Goal: Task Accomplishment & Management: Use online tool/utility

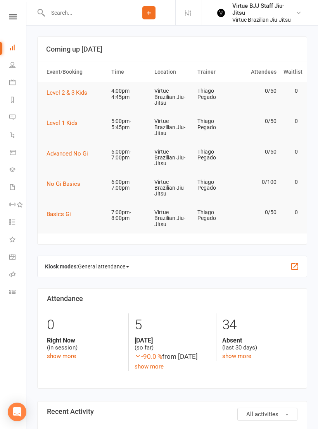
click at [12, 19] on icon at bounding box center [12, 16] width 7 height 5
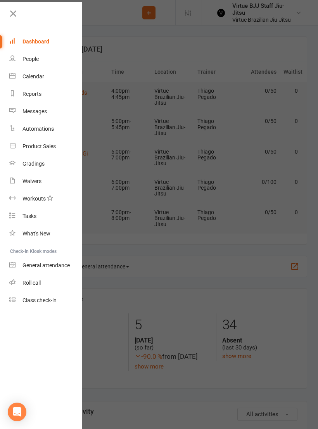
click at [32, 301] on div "Class check-in" at bounding box center [40, 300] width 34 height 6
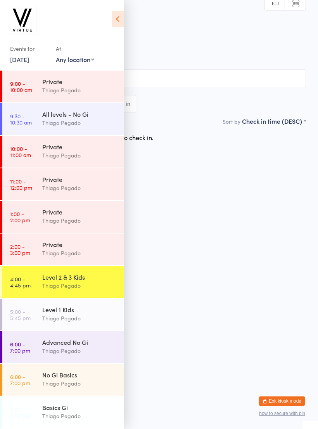
scroll to position [130, 0]
click at [30, 292] on link "4:00 - 4:45 pm Level 2 & 3 Kids Thiago Pegado" at bounding box center [63, 282] width 122 height 32
click at [122, 24] on icon at bounding box center [118, 19] width 12 height 16
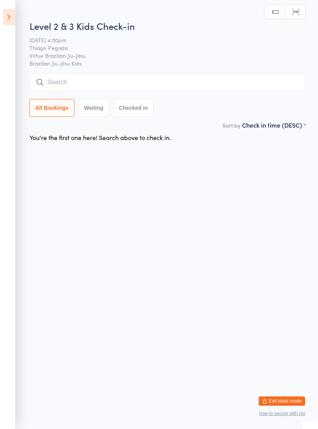
click at [174, 81] on input "search" at bounding box center [168, 82] width 277 height 18
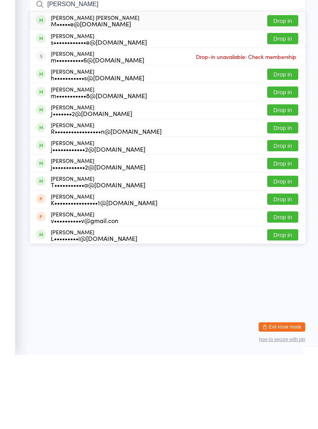
type input "Martina"
click at [43, 89] on span at bounding box center [41, 94] width 10 height 10
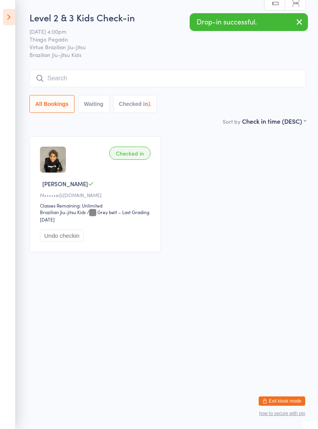
click at [58, 73] on input "search" at bounding box center [168, 79] width 277 height 18
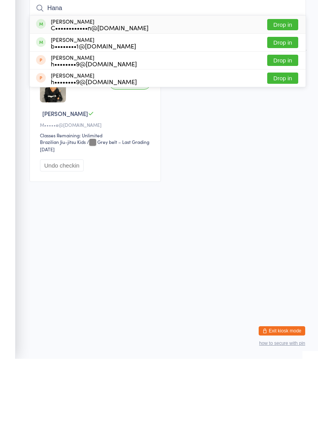
type input "Hana"
click at [45, 89] on div "Hana Anderson C••••••••••••n@yahoo.com" at bounding box center [92, 95] width 113 height 12
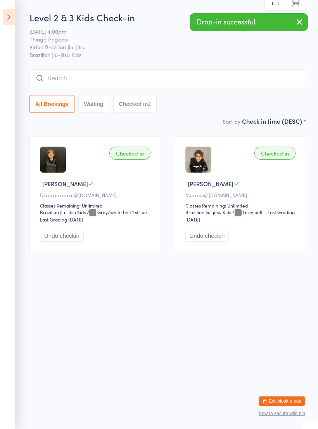
click at [226, 84] on input "search" at bounding box center [168, 79] width 277 height 18
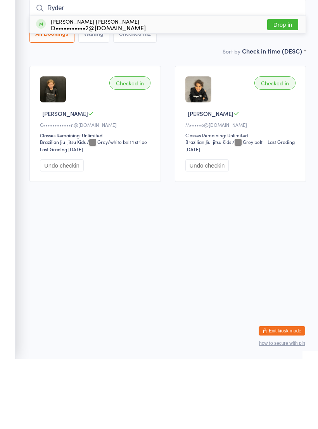
type input "Ryder"
click at [44, 89] on span at bounding box center [41, 94] width 10 height 10
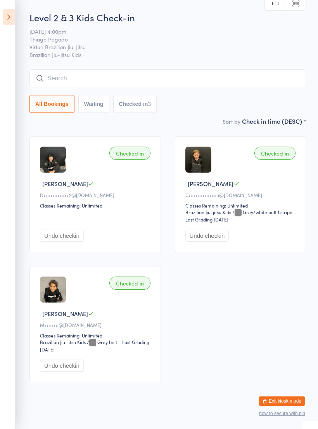
click at [184, 86] on input "search" at bounding box center [168, 79] width 277 height 18
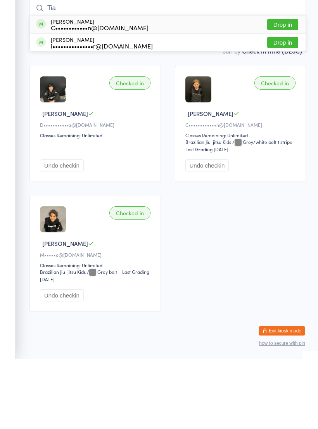
type input "Tia"
click at [139, 86] on div "Tia Anderson C••••••••••••n@yahoo.com Drop in" at bounding box center [168, 95] width 276 height 18
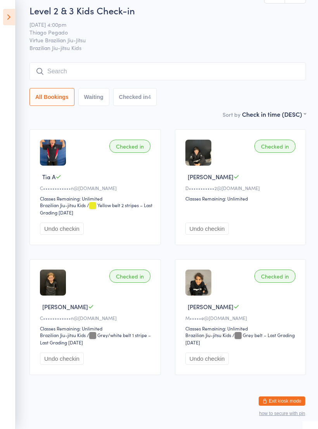
click at [182, 63] on input "search" at bounding box center [168, 72] width 277 height 18
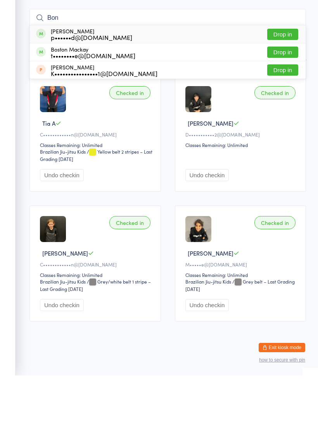
type input "Bon"
click at [141, 79] on div "Bonnie Gadd p••••••d@gmail.com Drop in" at bounding box center [168, 88] width 276 height 18
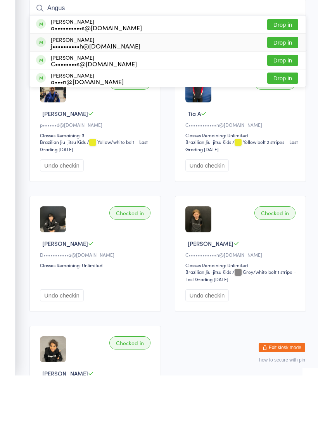
type input "Angus"
click at [48, 90] on div "Angus Mcculloch j••••••••••h@gmail.com" at bounding box center [88, 96] width 104 height 12
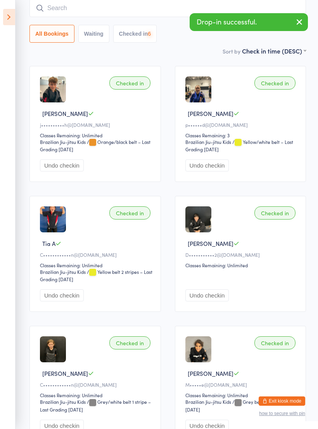
click at [59, 12] on input "search" at bounding box center [168, 8] width 277 height 18
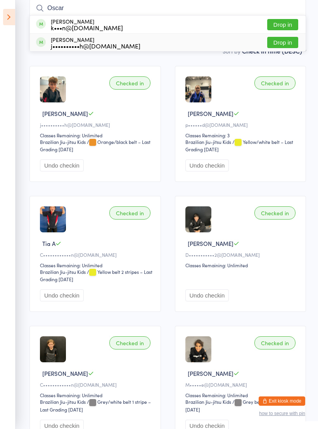
type input "Oscar"
click at [46, 45] on div "Oscar Mcculloch j••••••••••h@gmail.com" at bounding box center [88, 42] width 104 height 12
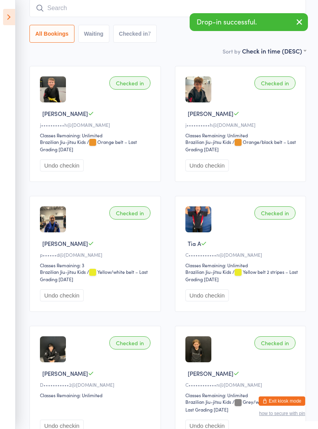
click at [57, 11] on input "search" at bounding box center [168, 8] width 277 height 18
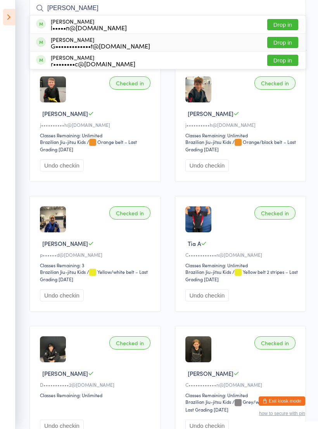
type input "Lach"
click at [45, 42] on span at bounding box center [41, 42] width 10 height 10
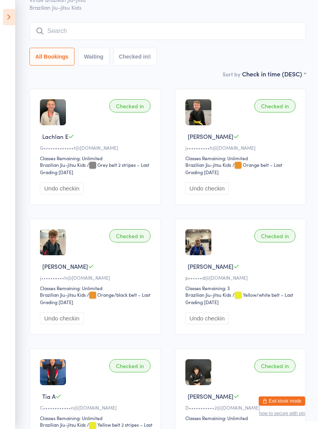
scroll to position [0, 0]
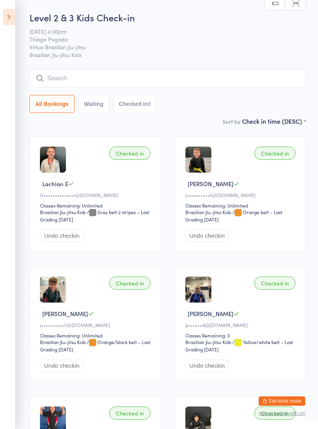
click at [275, 405] on button "Exit kiosk mode" at bounding box center [282, 401] width 47 height 9
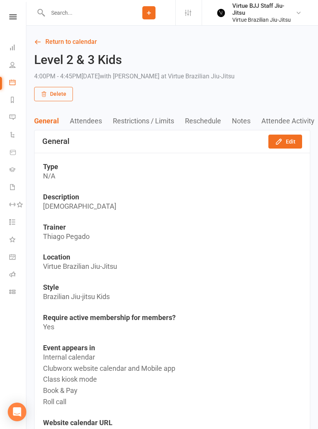
click at [13, 12] on nav "Clubworx Dashboard People Calendar Reports Messages Automations Product Sales G…" at bounding box center [13, 216] width 26 height 429
click at [15, 19] on icon at bounding box center [12, 16] width 7 height 5
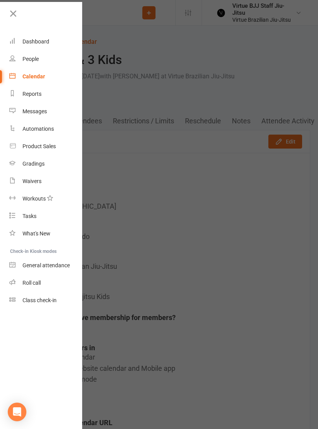
click at [18, 308] on link "Class check-in" at bounding box center [45, 300] width 73 height 17
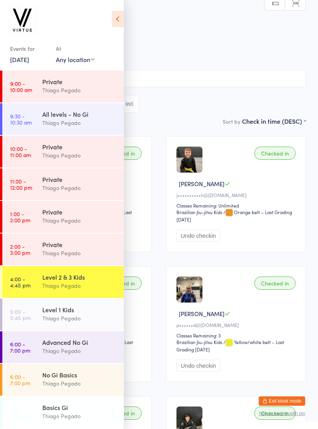
scroll to position [130, 0]
click at [98, 286] on div "Thiago Pegado" at bounding box center [79, 286] width 75 height 9
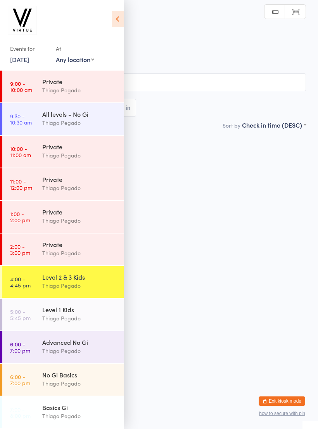
click at [112, 25] on icon at bounding box center [118, 19] width 12 height 16
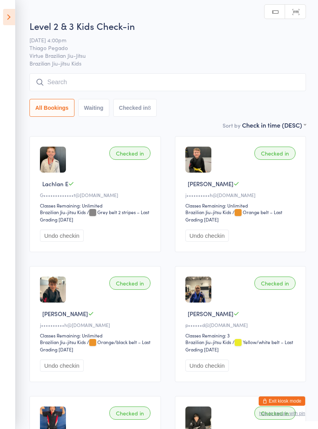
click at [150, 91] on input "search" at bounding box center [168, 82] width 277 height 18
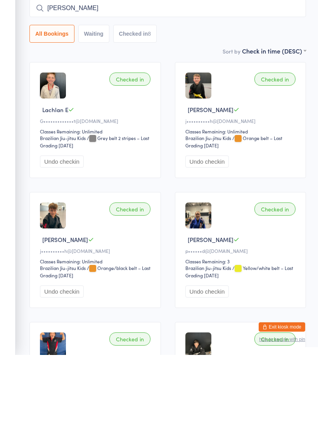
type input "J"
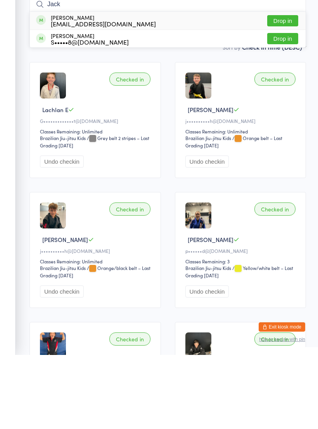
type input "Jack"
click at [32, 86] on div "Jack Dartnell sj@sjandpeople.com Drop in" at bounding box center [168, 95] width 276 height 18
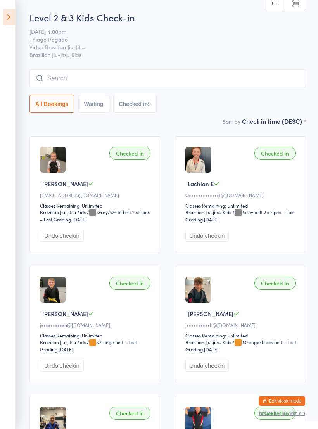
click at [10, 14] on icon at bounding box center [9, 17] width 12 height 16
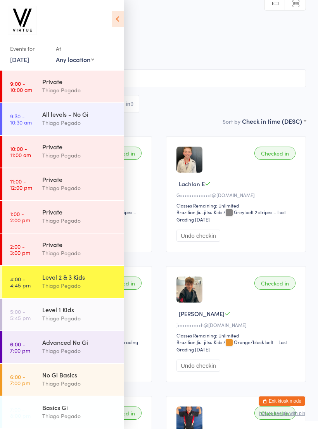
click at [285, 401] on button "Exit kiosk mode" at bounding box center [282, 401] width 47 height 9
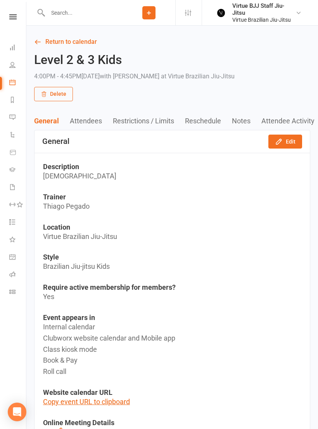
click at [14, 14] on icon at bounding box center [12, 16] width 7 height 5
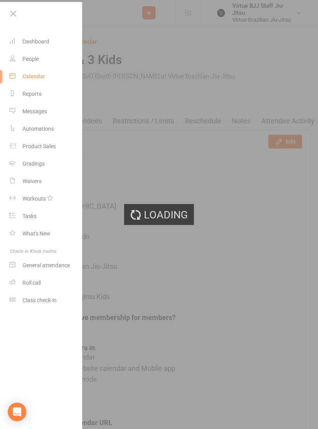
click at [14, 162] on div "Loading" at bounding box center [159, 214] width 318 height 429
click at [15, 156] on link "Gradings" at bounding box center [45, 163] width 73 height 17
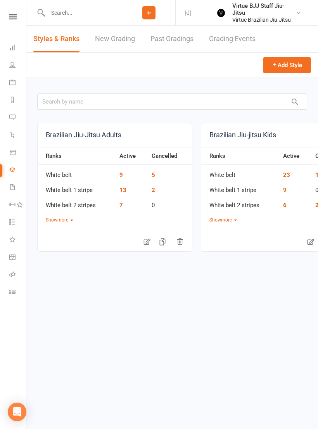
click at [129, 40] on link "New Grading" at bounding box center [115, 39] width 40 height 27
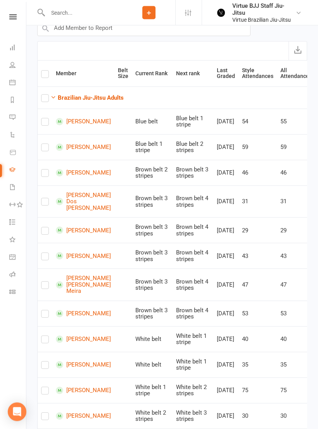
scroll to position [84, 0]
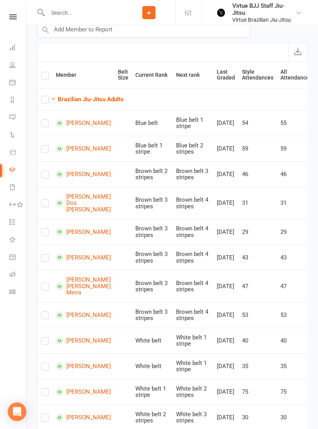
click at [60, 96] on strong "Brazilian Jiu-Jitsu Adults" at bounding box center [91, 99] width 66 height 7
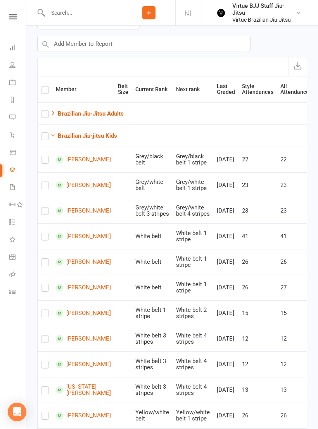
scroll to position [0, 0]
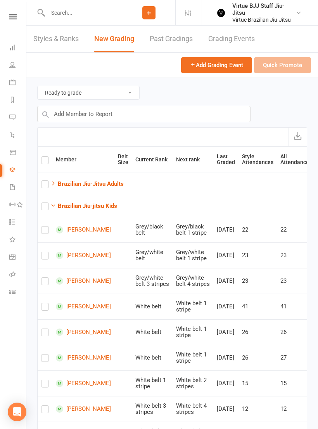
click at [13, 8] on nav "Clubworx Dashboard People Calendar Reports Messages Automations Product Sales G…" at bounding box center [13, 216] width 26 height 429
click at [8, 19] on link at bounding box center [13, 16] width 28 height 5
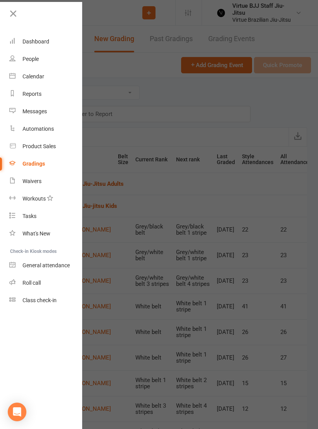
click at [26, 305] on link "Class check-in" at bounding box center [45, 300] width 73 height 17
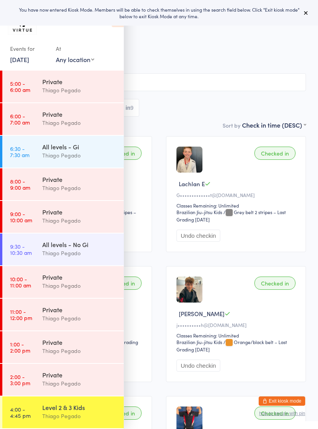
click at [310, 16] on button at bounding box center [306, 12] width 9 height 9
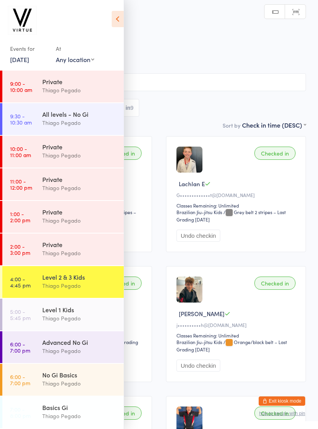
scroll to position [130, 0]
click at [24, 287] on time "4:00 - 4:45 pm" at bounding box center [20, 282] width 21 height 12
click at [115, 24] on icon at bounding box center [118, 19] width 12 height 16
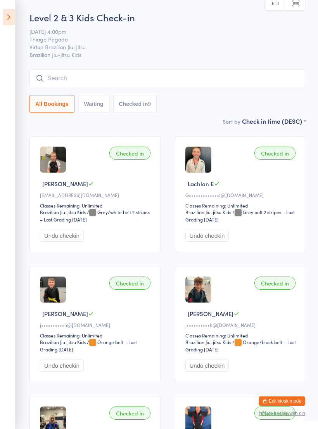
click at [14, 19] on icon at bounding box center [9, 17] width 12 height 16
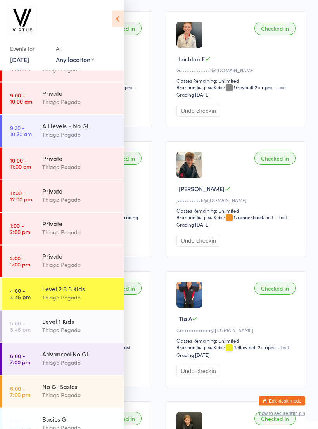
scroll to position [125, 0]
click at [22, 292] on time "4:00 - 4:45 pm" at bounding box center [20, 294] width 21 height 12
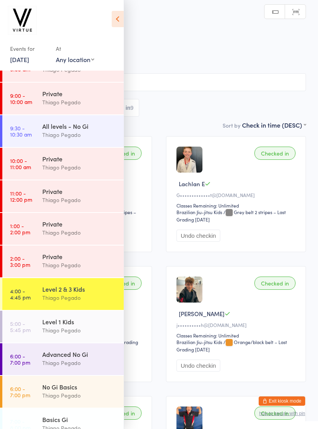
click at [123, 19] on icon at bounding box center [118, 19] width 12 height 16
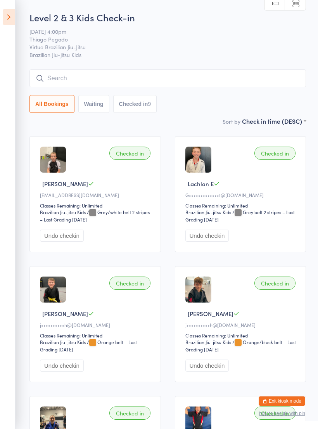
click at [149, 75] on input "search" at bounding box center [168, 79] width 277 height 18
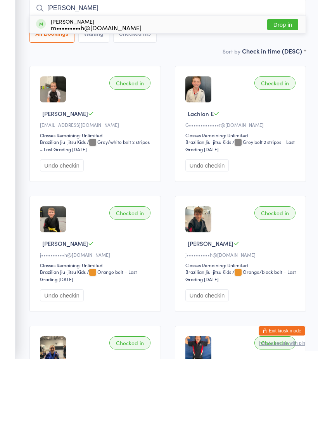
type input "[PERSON_NAME]"
click at [43, 89] on span at bounding box center [41, 94] width 10 height 10
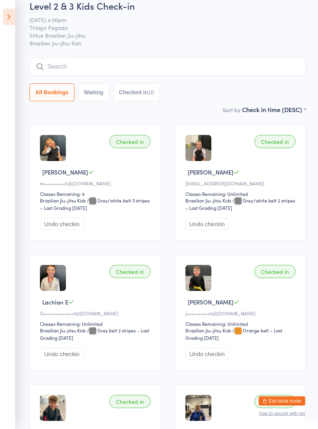
scroll to position [12, 0]
click at [54, 70] on input "search" at bounding box center [168, 67] width 277 height 18
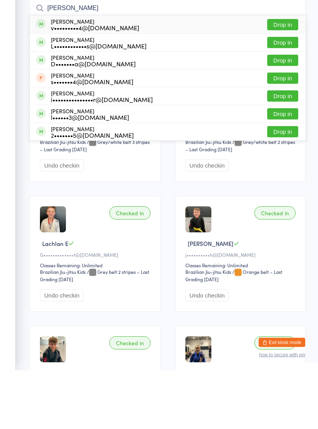
type input "[PERSON_NAME]"
click at [43, 77] on div "[PERSON_NAME] v•••••••••4@[DOMAIN_NAME]" at bounding box center [87, 83] width 103 height 12
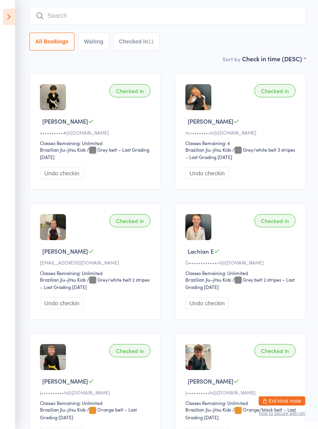
scroll to position [0, 0]
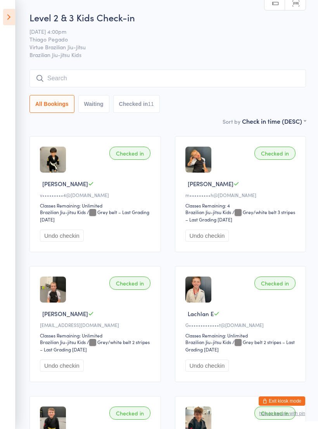
click at [188, 71] on input "search" at bounding box center [168, 79] width 277 height 18
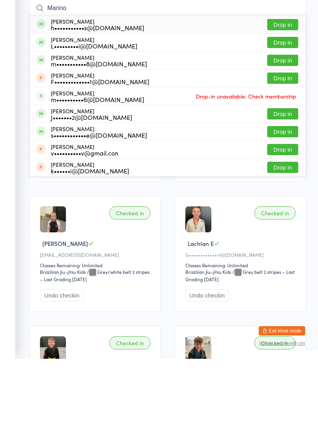
type input "Marino"
click at [42, 89] on span at bounding box center [41, 94] width 10 height 10
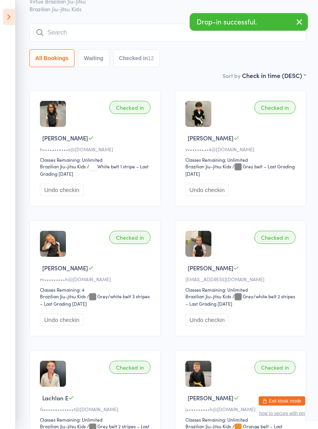
scroll to position [46, 0]
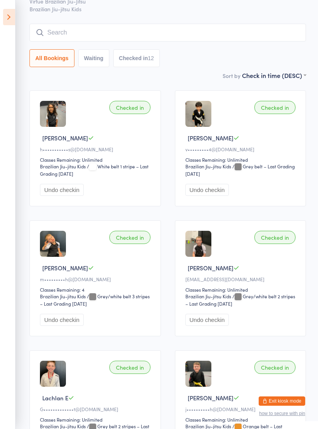
click at [215, 37] on input "search" at bounding box center [168, 33] width 277 height 18
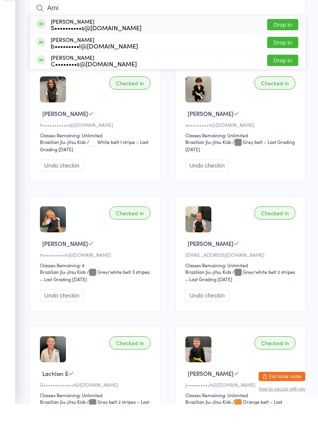
type input "Arni"
click at [39, 44] on span at bounding box center [41, 49] width 10 height 10
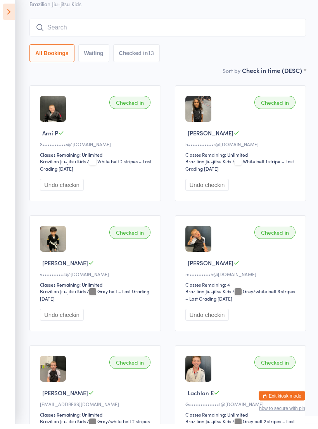
click at [209, 33] on input "search" at bounding box center [168, 33] width 277 height 18
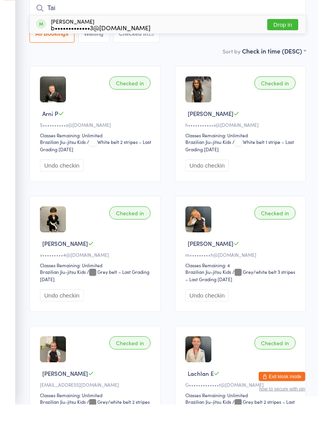
type input "Tai"
click at [45, 43] on div "[PERSON_NAME] b•••••••••••••3@[DOMAIN_NAME]" at bounding box center [93, 49] width 115 height 12
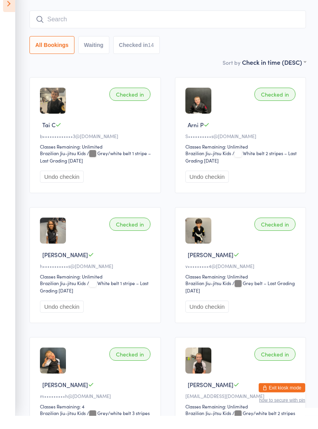
click at [54, 25] on input "search" at bounding box center [168, 33] width 277 height 18
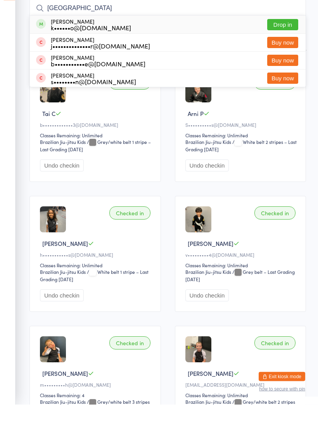
type input "[GEOGRAPHIC_DATA]"
click at [47, 43] on div "Aden Lo k••••••o@[DOMAIN_NAME]" at bounding box center [83, 49] width 95 height 12
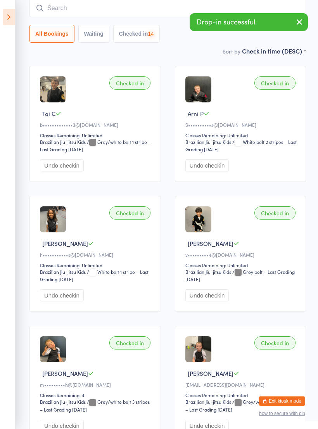
click at [54, 6] on input "search" at bounding box center [168, 8] width 277 height 18
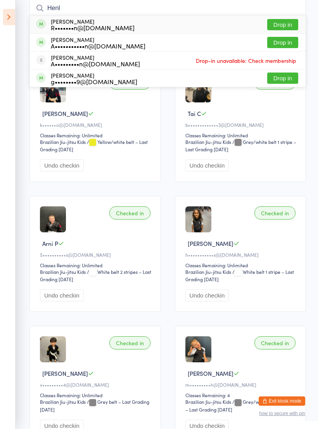
type input "Henl"
click at [43, 30] on div "[PERSON_NAME] R•••••••n@[DOMAIN_NAME]" at bounding box center [85, 24] width 99 height 12
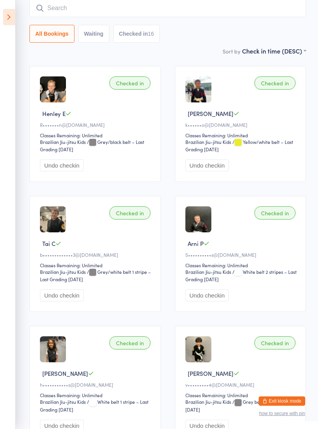
click at [50, 13] on input "search" at bounding box center [168, 8] width 277 height 18
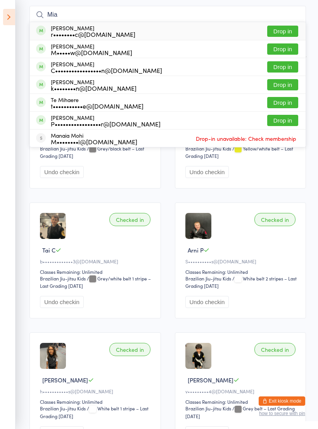
scroll to position [61, 0]
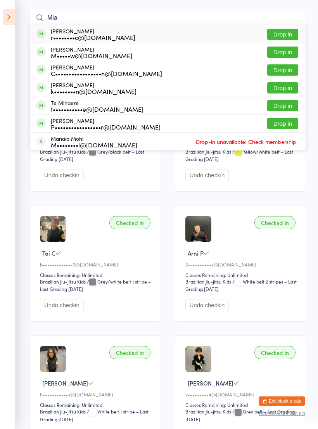
type input "Mia"
click at [46, 31] on div "[PERSON_NAME] r••••••••c@[DOMAIN_NAME]" at bounding box center [85, 34] width 99 height 12
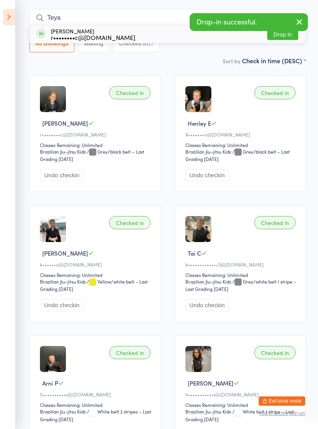
type input "Teya"
click at [45, 35] on span at bounding box center [41, 34] width 10 height 10
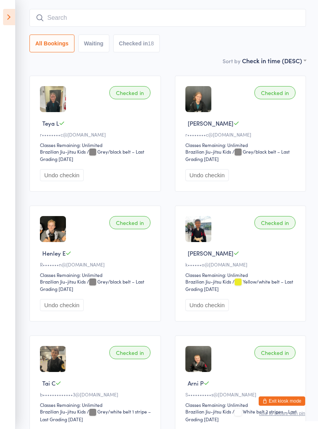
click at [209, 16] on input "search" at bounding box center [168, 18] width 277 height 18
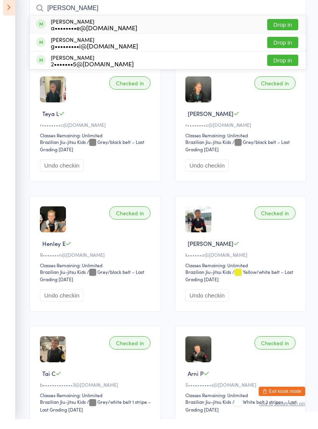
type input "[PERSON_NAME]"
click at [115, 34] on div "a••••••••e@[DOMAIN_NAME]" at bounding box center [94, 37] width 87 height 6
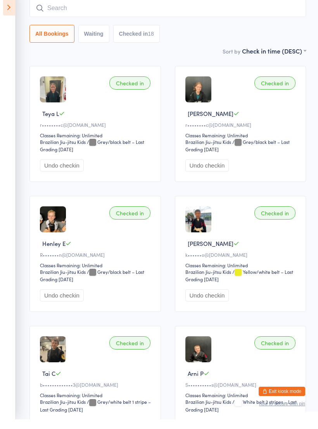
scroll to position [70, 0]
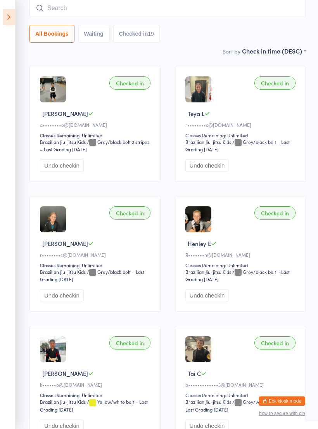
click at [227, 12] on input "search" at bounding box center [168, 8] width 277 height 18
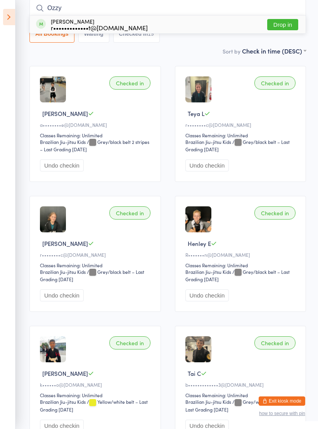
type input "Ozzy"
click at [49, 26] on div "[PERSON_NAME] r•••••••••••••t@[DOMAIN_NAME]" at bounding box center [92, 24] width 112 height 12
